Goal: Obtain resource: Obtain resource

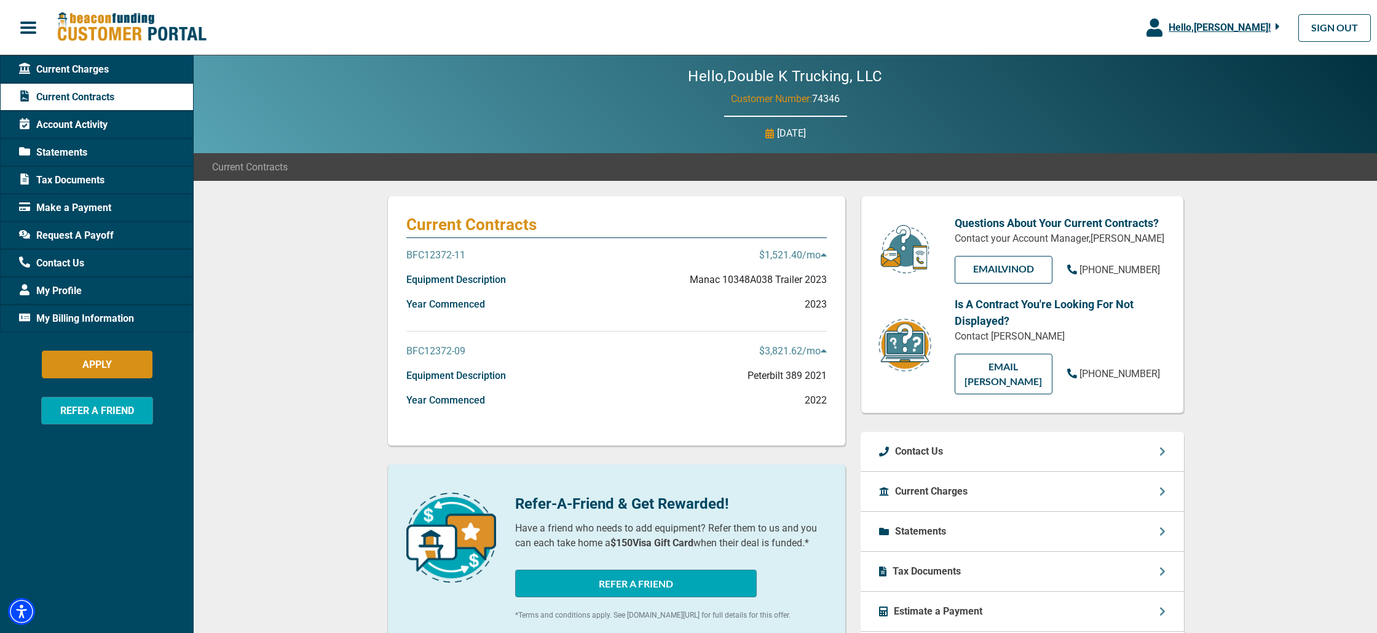
click at [82, 237] on span "Request A Payoff" at bounding box center [66, 235] width 95 height 15
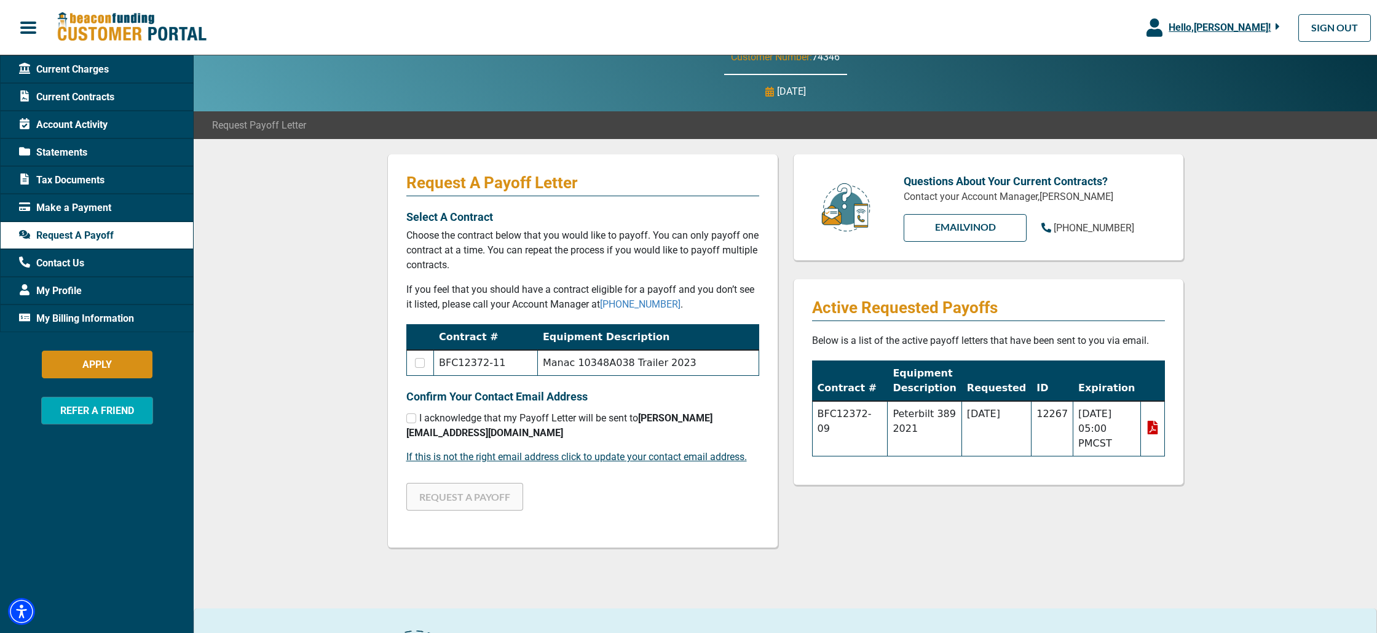
scroll to position [50, 0]
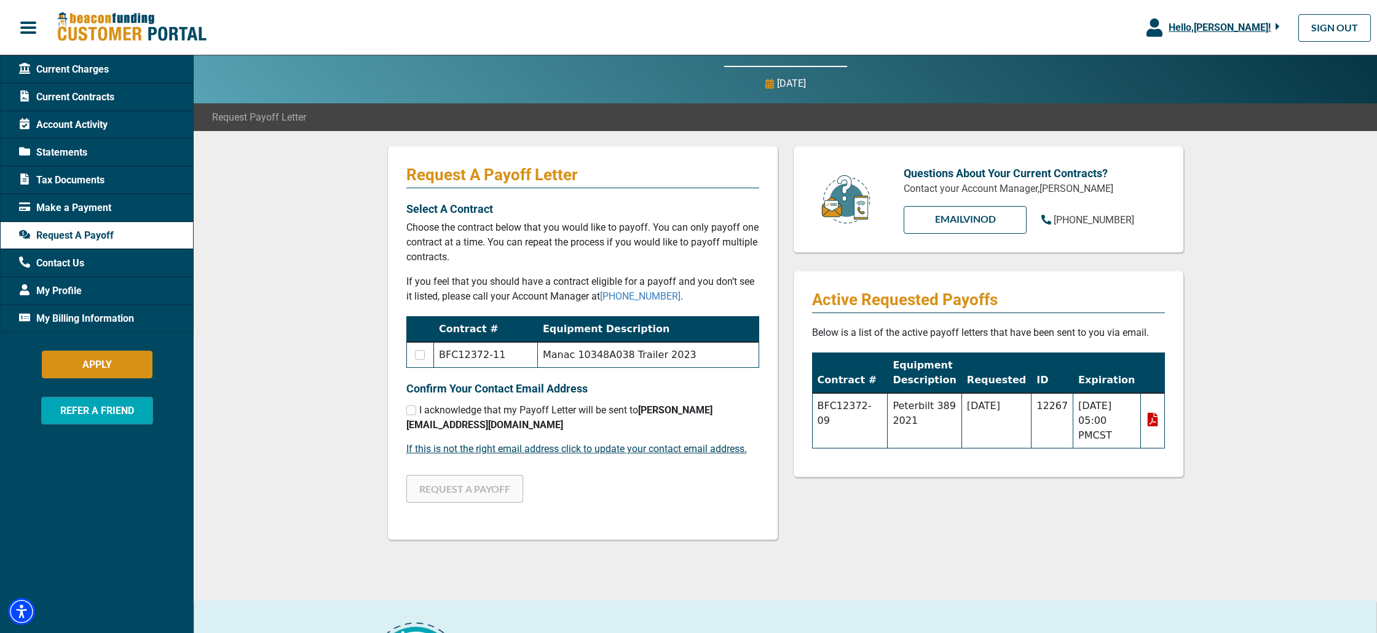
click at [1151, 419] on icon at bounding box center [1152, 420] width 10 height 14
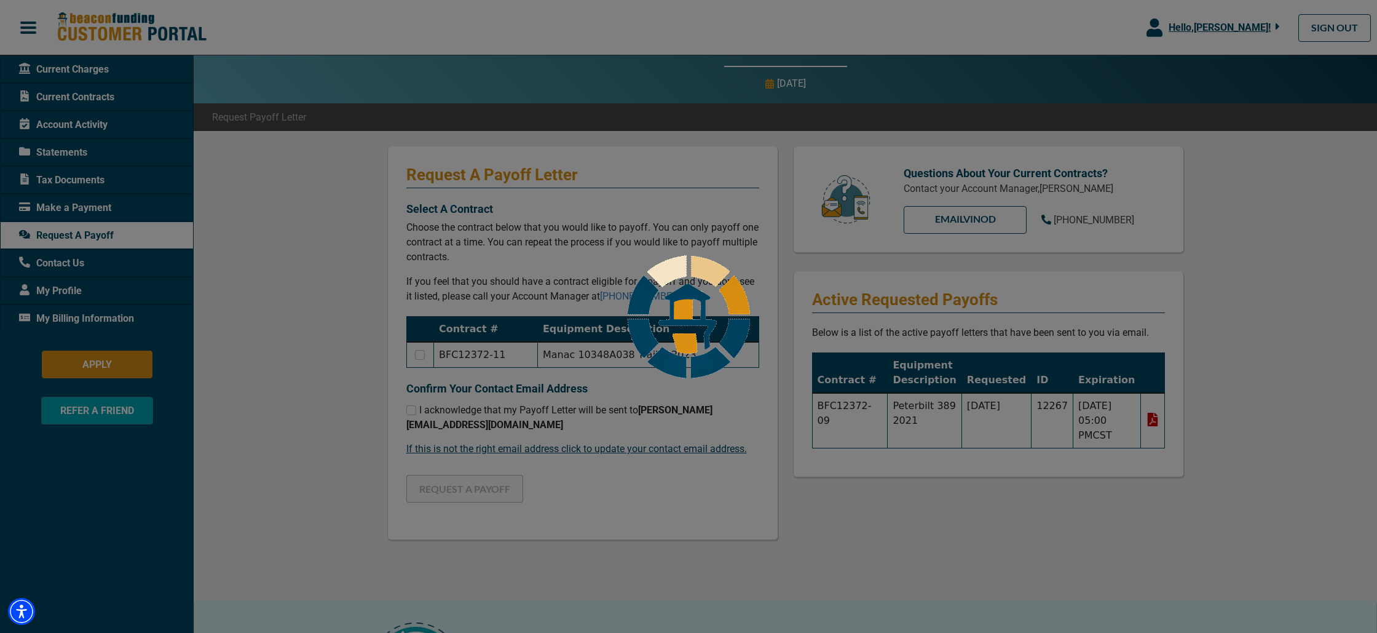
drag, startPoint x: 1345, startPoint y: 344, endPoint x: 1333, endPoint y: 346, distance: 13.0
click at [1345, 344] on div at bounding box center [688, 316] width 1377 height 633
drag, startPoint x: 1159, startPoint y: 422, endPoint x: 1069, endPoint y: 397, distance: 93.7
click at [1158, 421] on div at bounding box center [688, 316] width 1377 height 633
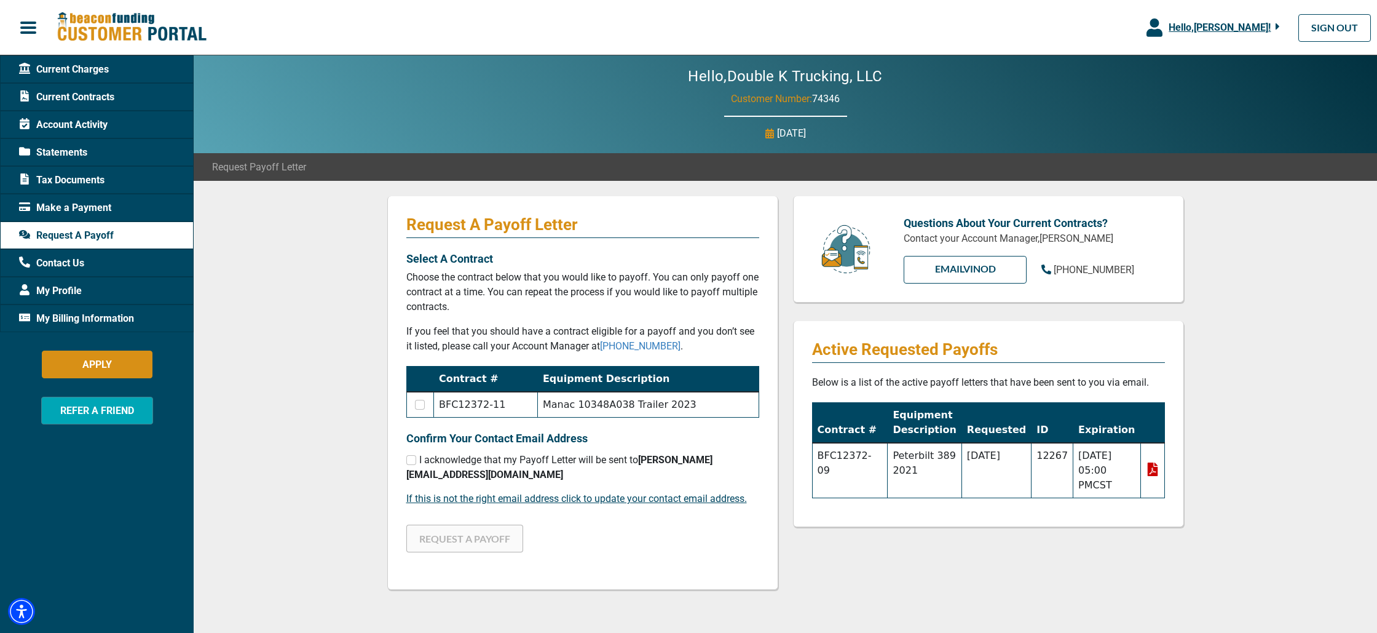
click at [1157, 470] on icon at bounding box center [1152, 469] width 10 height 14
